Goal: Transaction & Acquisition: Purchase product/service

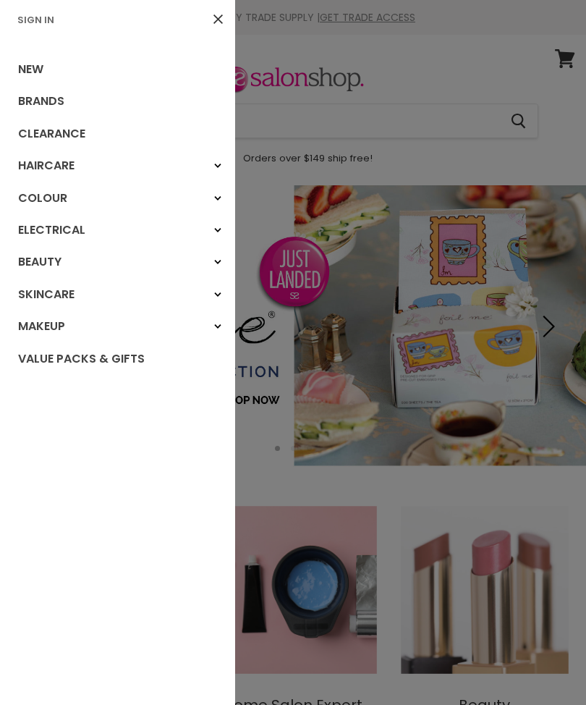
click at [10, 60] on link "New" at bounding box center [117, 70] width 235 height 32
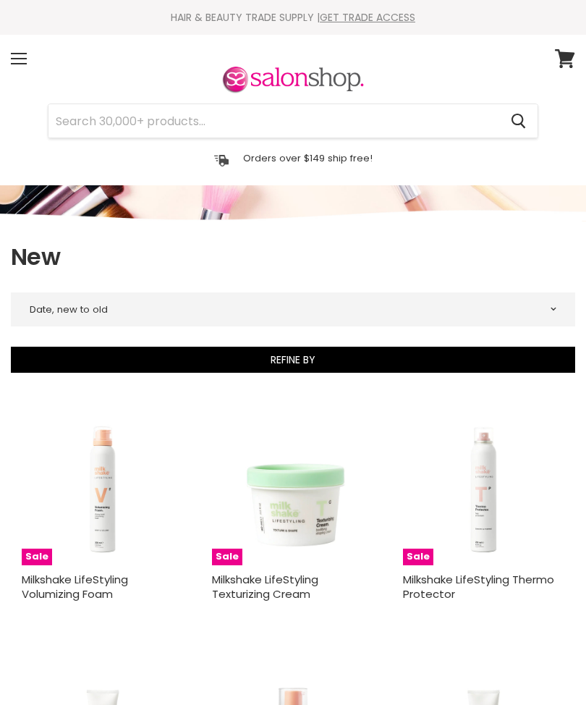
select select "created-descending"
click at [29, 61] on div "Menu" at bounding box center [19, 58] width 30 height 33
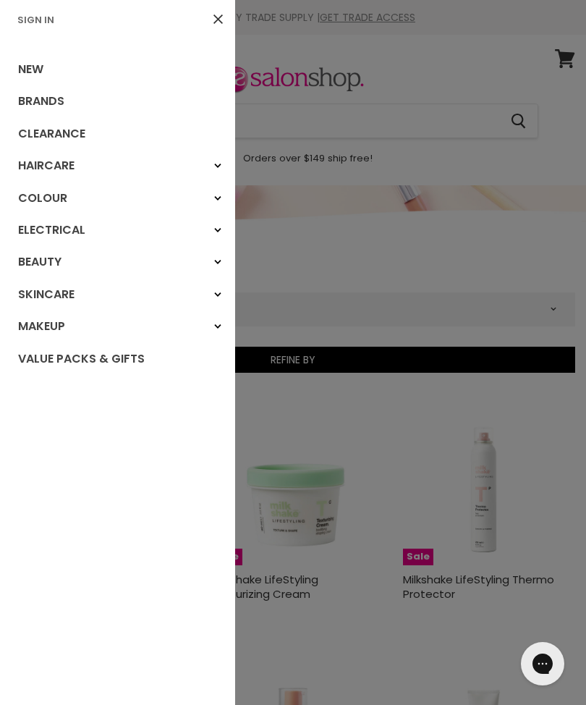
click at [53, 99] on link "Brands" at bounding box center [117, 101] width 235 height 32
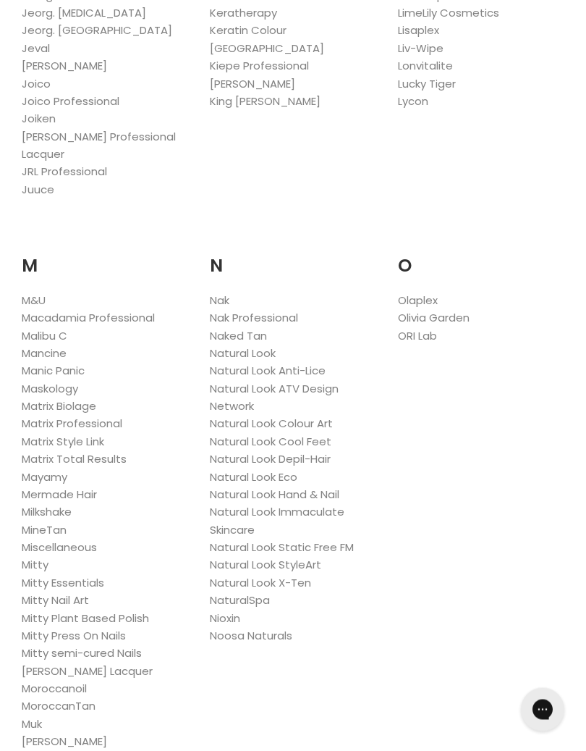
scroll to position [1624, 0]
click at [58, 504] on link "Milkshake" at bounding box center [47, 511] width 50 height 15
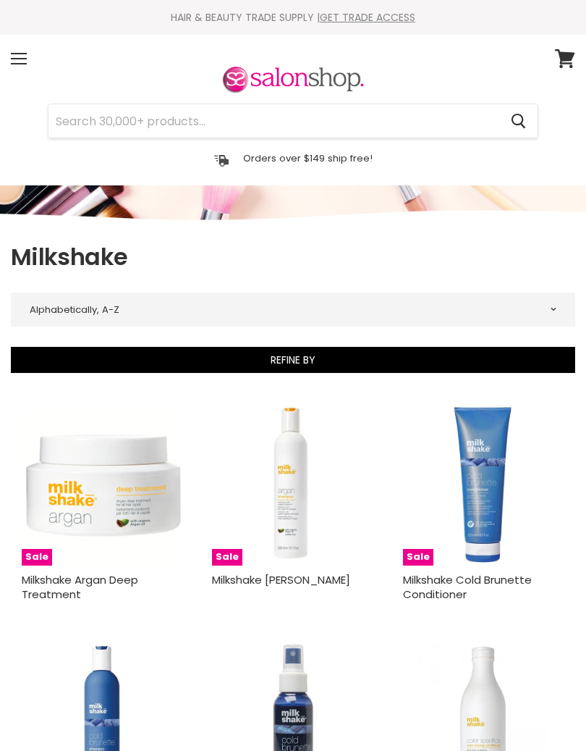
select select "title-ascending"
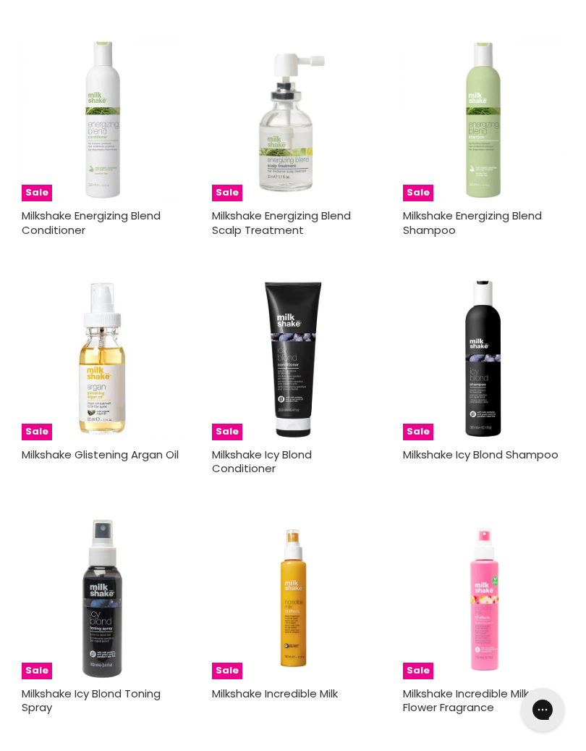
scroll to position [3117, 0]
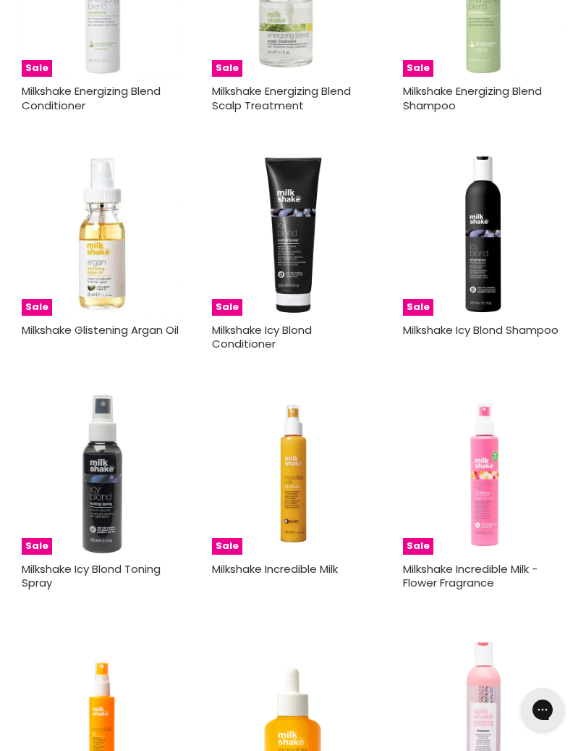
click at [503, 277] on img "Main content" at bounding box center [483, 234] width 161 height 161
